Goal: Task Accomplishment & Management: Use online tool/utility

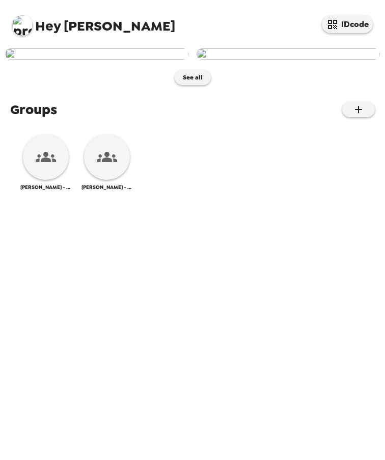
click at [70, 60] on img at bounding box center [96, 53] width 183 height 11
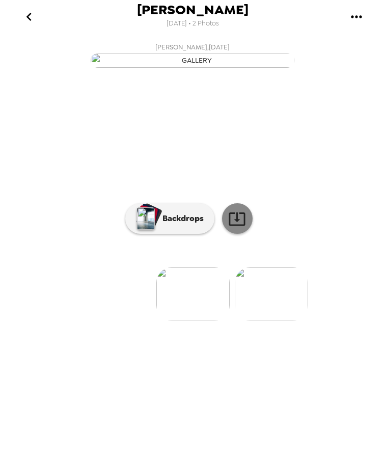
click at [234, 228] on icon at bounding box center [237, 219] width 18 height 18
